Goal: Find specific page/section: Find specific page/section

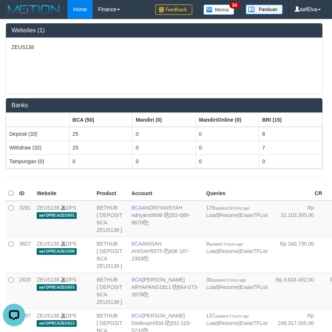
scroll to position [345, 0]
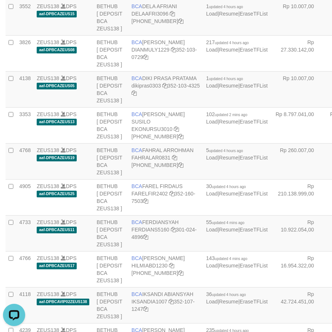
scroll to position [64, 0]
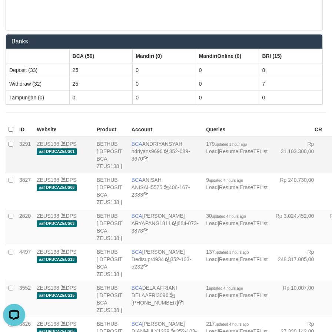
drag, startPoint x: 132, startPoint y: 145, endPoint x: 171, endPoint y: 155, distance: 39.8
click at [172, 155] on td "BCA [GEOGRAPHIC_DATA] ndriyans9696 352-089-8670" at bounding box center [166, 155] width 75 height 36
copy td "BCA ANDRIYANSYAH"
